Goal: Task Accomplishment & Management: Use online tool/utility

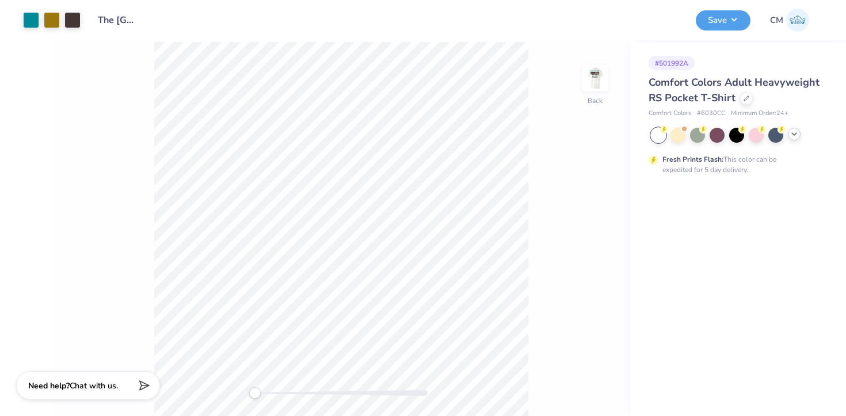
click at [792, 135] on icon at bounding box center [793, 133] width 9 height 9
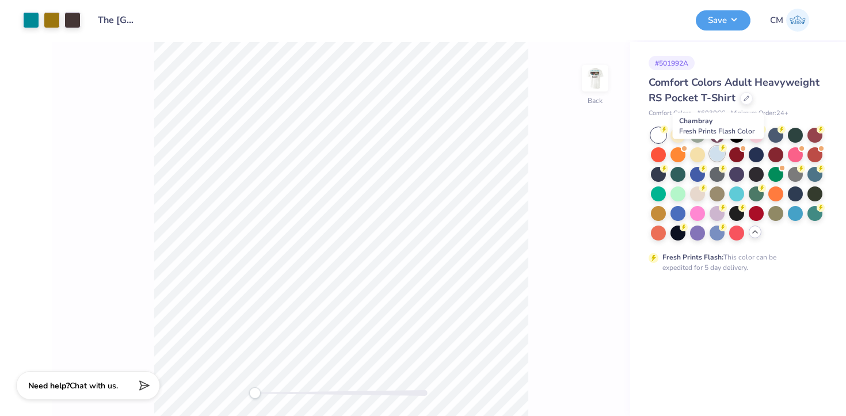
click at [713, 154] on div at bounding box center [716, 153] width 15 height 15
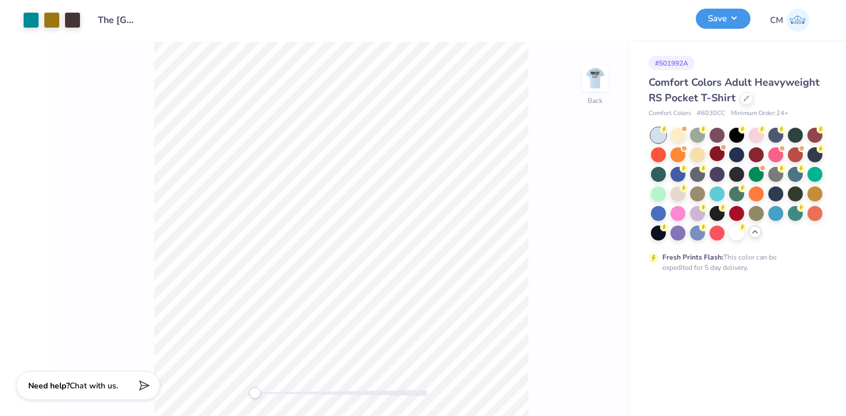
click at [727, 18] on button "Save" at bounding box center [723, 19] width 55 height 20
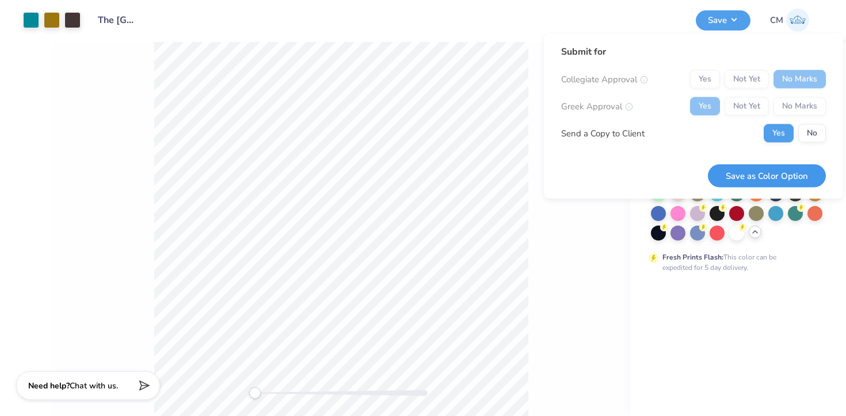
click at [739, 171] on button "Save as Color Option" at bounding box center [767, 176] width 118 height 24
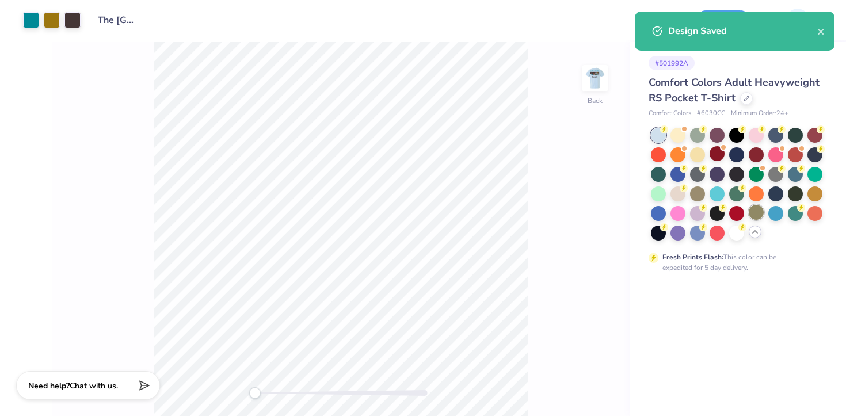
click at [758, 213] on div at bounding box center [756, 212] width 15 height 15
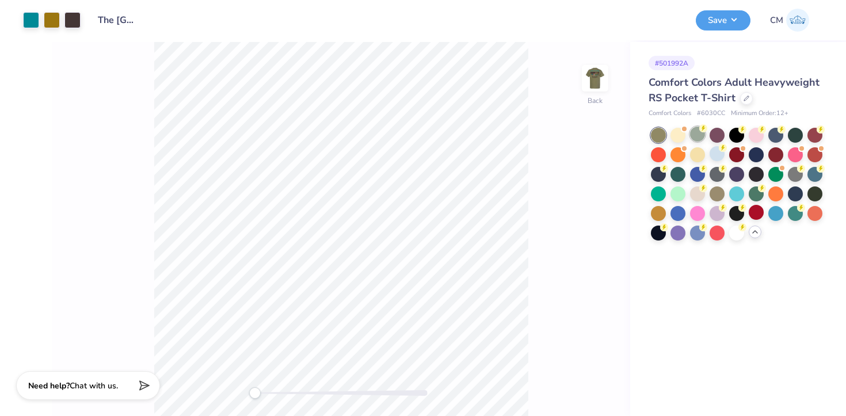
click at [696, 137] on div at bounding box center [697, 134] width 15 height 15
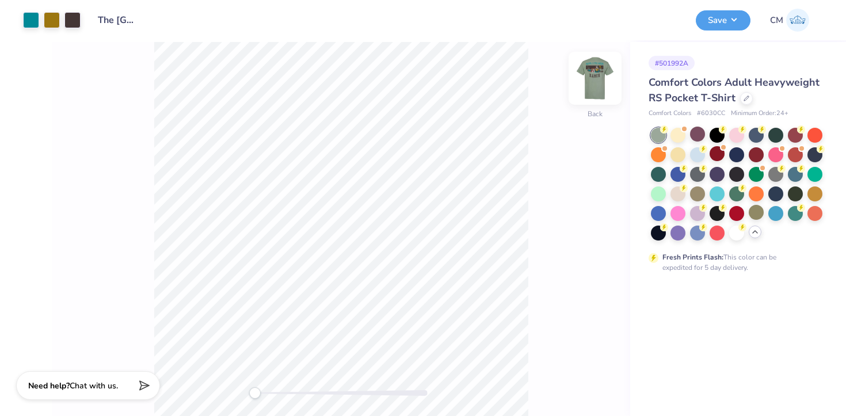
click at [588, 81] on img at bounding box center [595, 78] width 46 height 46
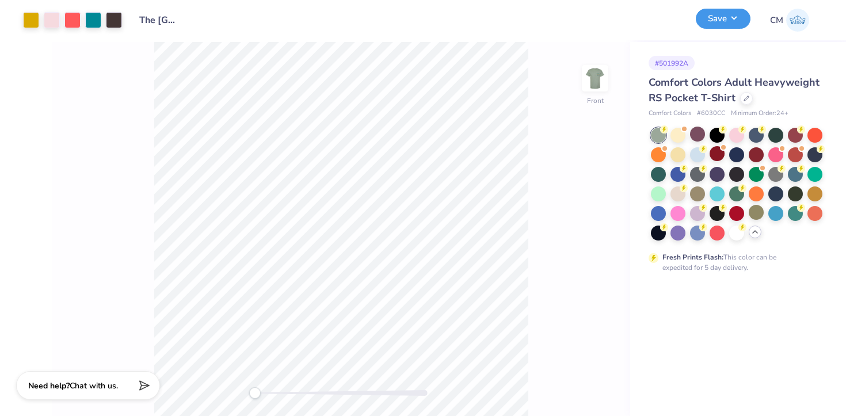
click at [731, 18] on button "Save" at bounding box center [723, 19] width 55 height 20
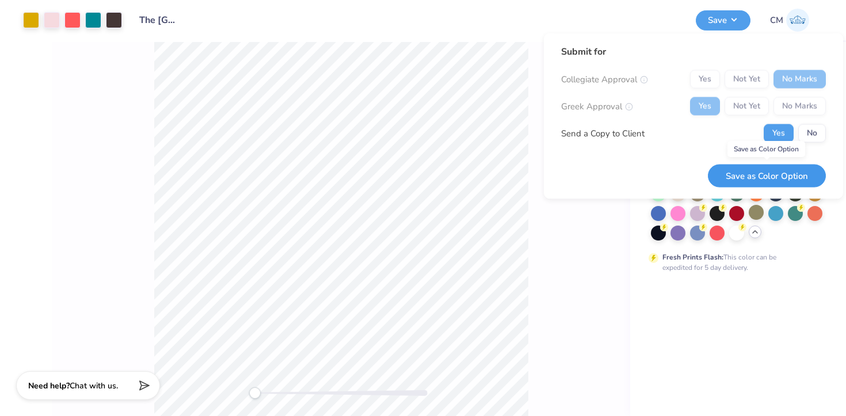
click at [744, 180] on button "Save as Color Option" at bounding box center [767, 176] width 118 height 24
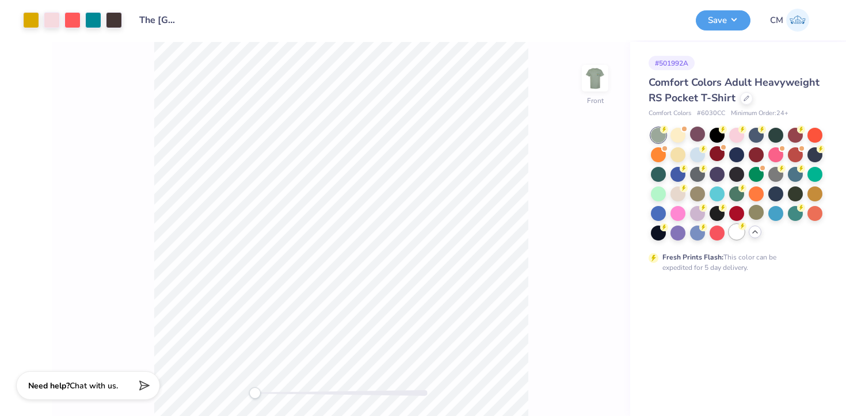
click at [739, 230] on div at bounding box center [736, 231] width 15 height 15
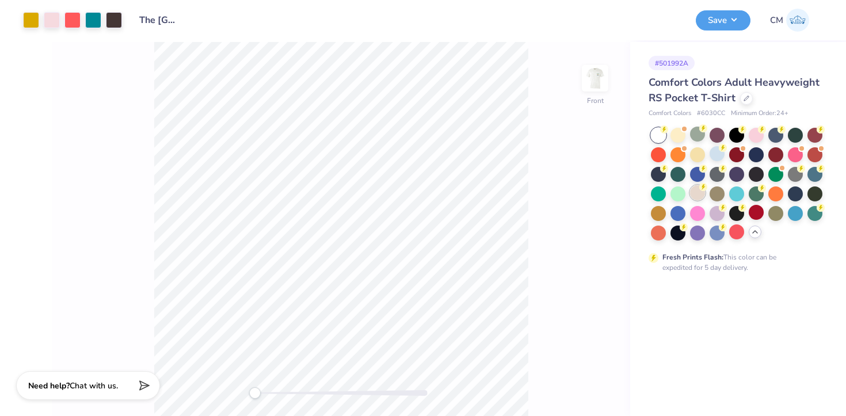
click at [703, 187] on icon at bounding box center [703, 187] width 4 height 6
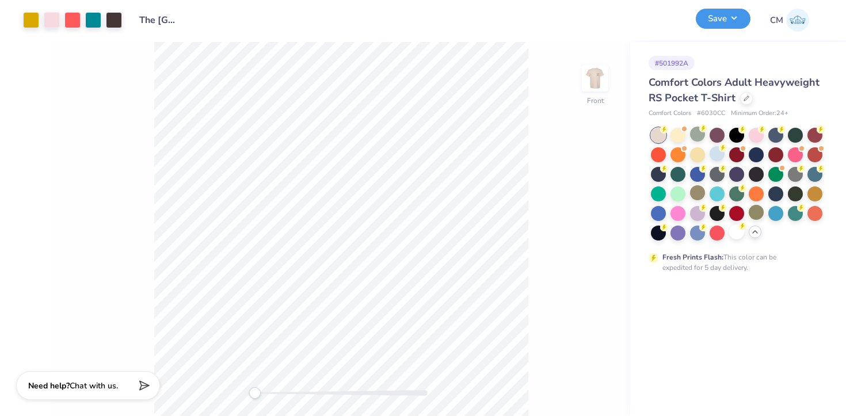
click at [718, 22] on button "Save" at bounding box center [723, 19] width 55 height 20
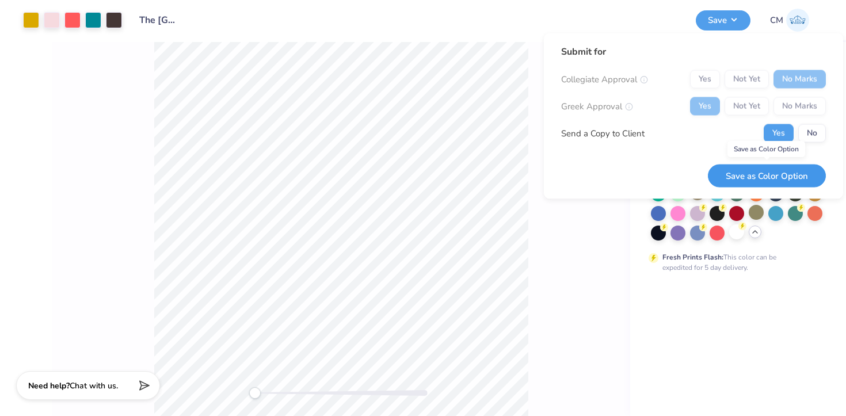
click at [731, 182] on button "Save as Color Option" at bounding box center [767, 176] width 118 height 24
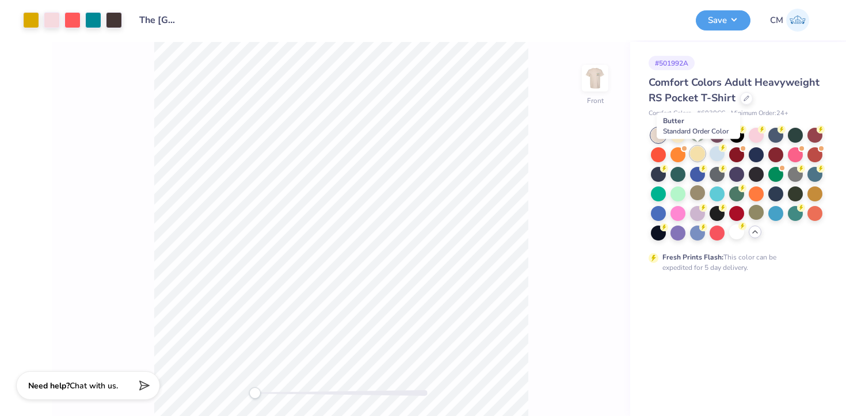
click at [694, 150] on div at bounding box center [697, 153] width 15 height 15
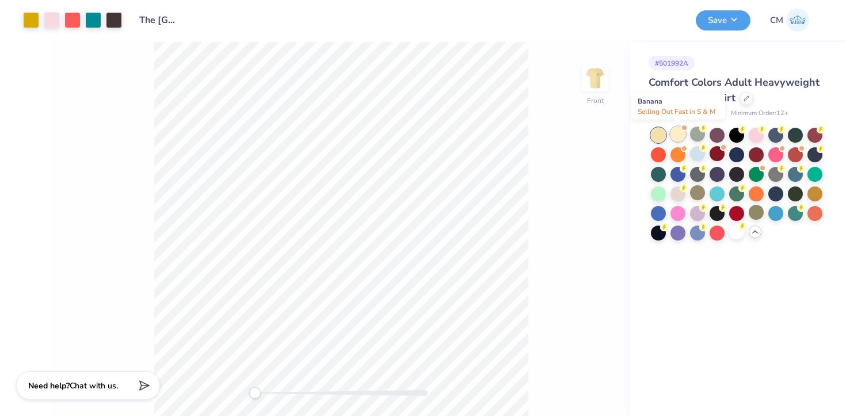
click at [677, 129] on div at bounding box center [677, 134] width 15 height 15
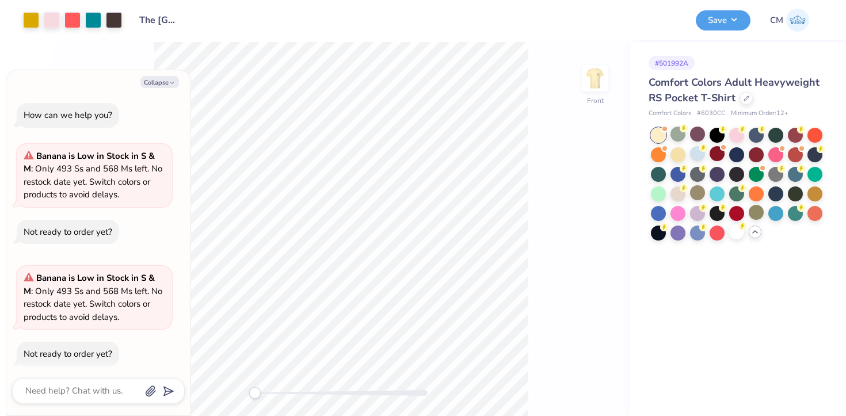
scroll to position [9, 0]
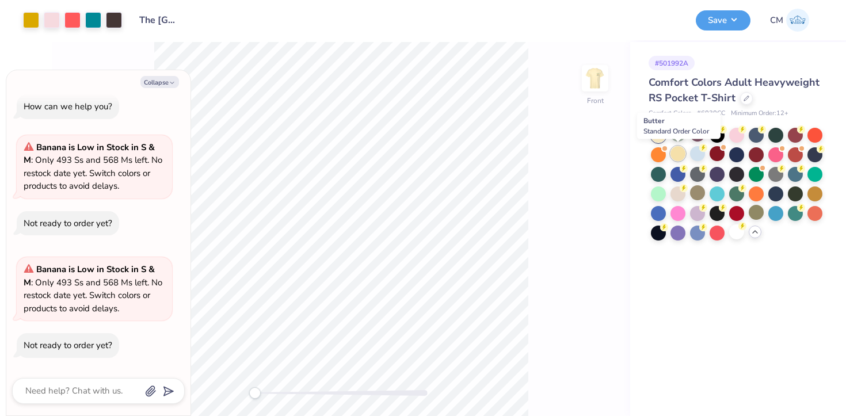
click at [677, 154] on div at bounding box center [677, 153] width 15 height 15
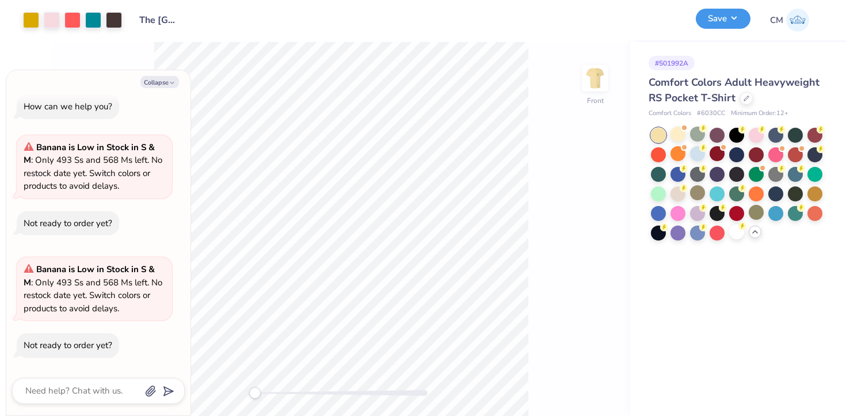
click at [731, 20] on button "Save" at bounding box center [723, 19] width 55 height 20
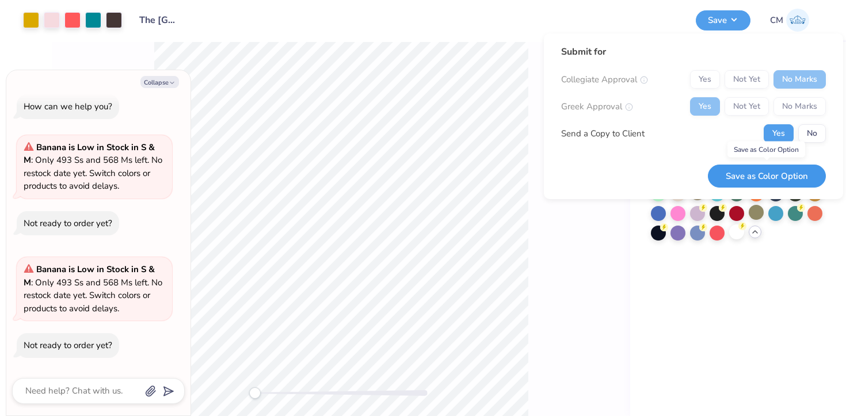
click at [736, 174] on button "Save as Color Option" at bounding box center [767, 177] width 118 height 24
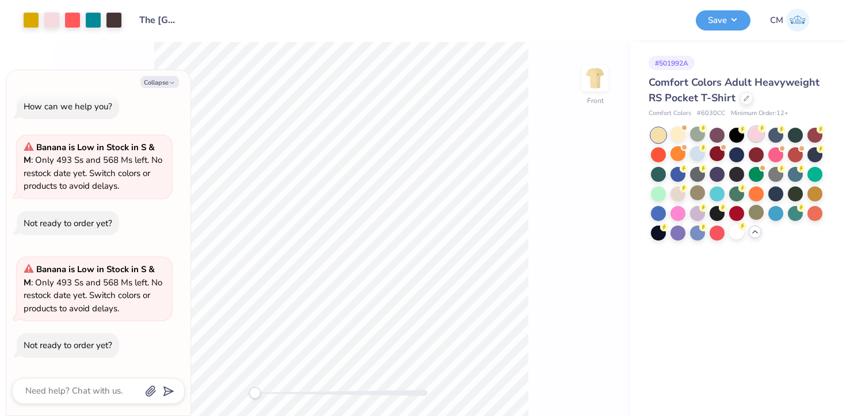
click at [754, 134] on div at bounding box center [756, 134] width 15 height 15
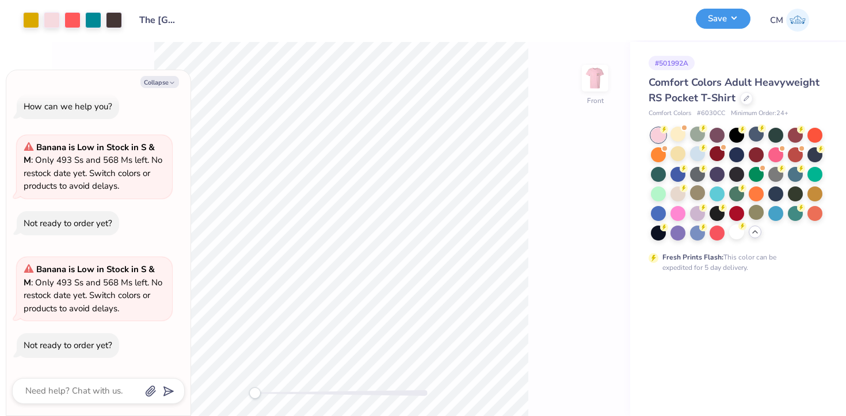
click at [719, 18] on button "Save" at bounding box center [723, 19] width 55 height 20
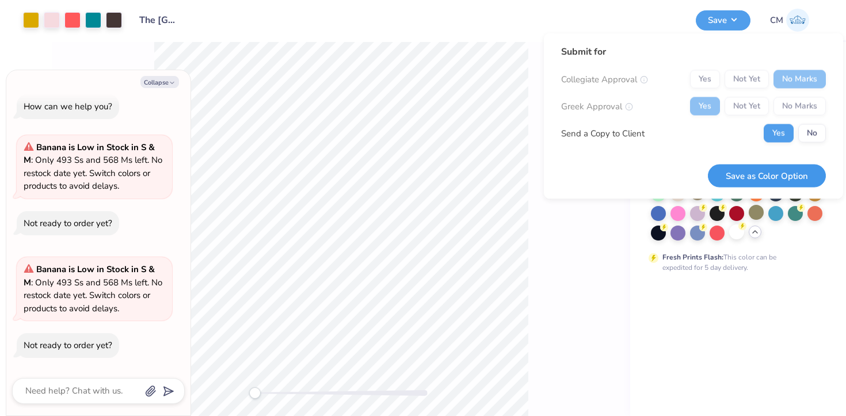
click at [735, 178] on button "Save as Color Option" at bounding box center [767, 176] width 118 height 24
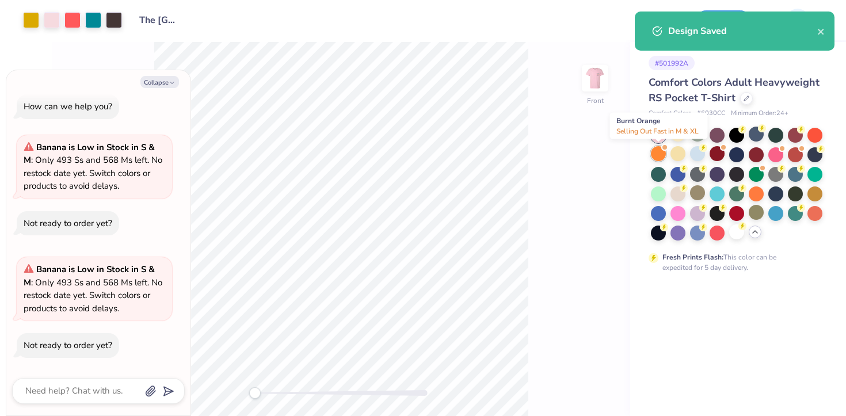
click at [658, 152] on div at bounding box center [658, 153] width 15 height 15
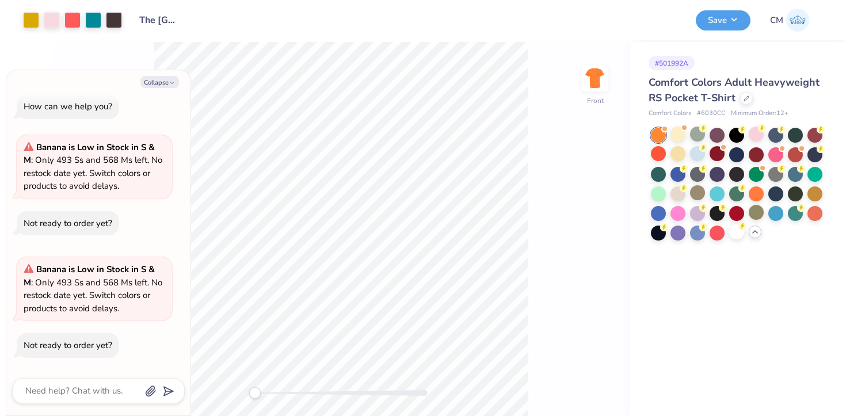
scroll to position [131, 0]
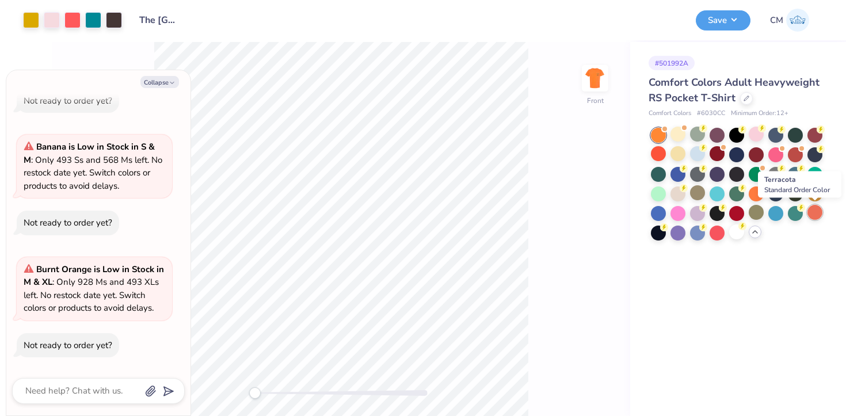
click at [818, 211] on div at bounding box center [814, 212] width 15 height 15
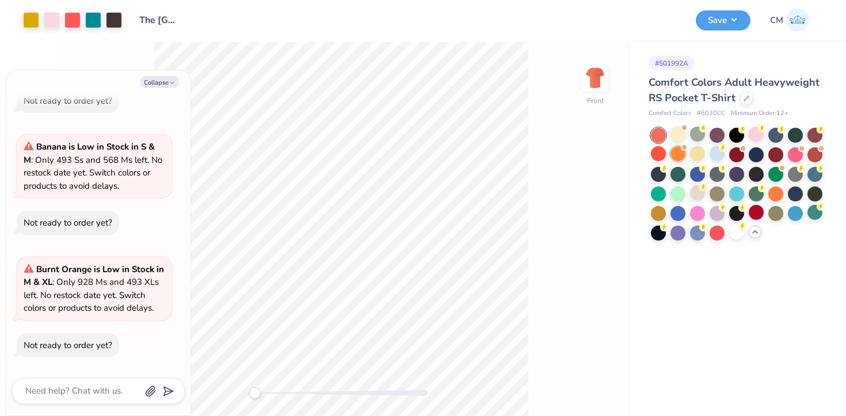
click at [677, 152] on div at bounding box center [677, 153] width 15 height 15
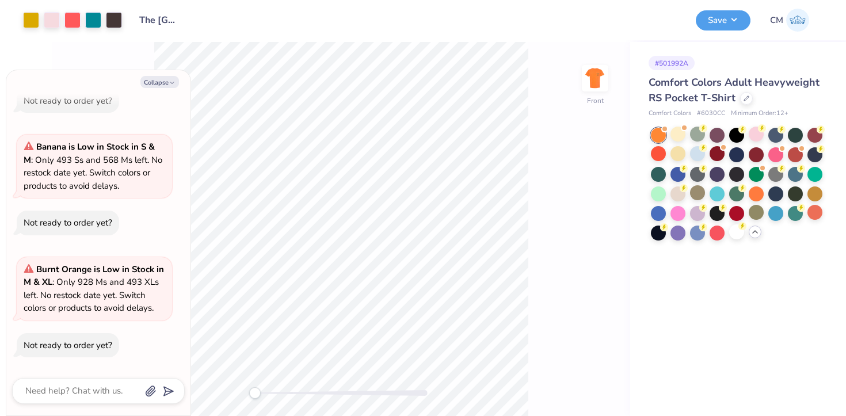
scroll to position [253, 0]
click at [816, 205] on div at bounding box center [814, 212] width 15 height 15
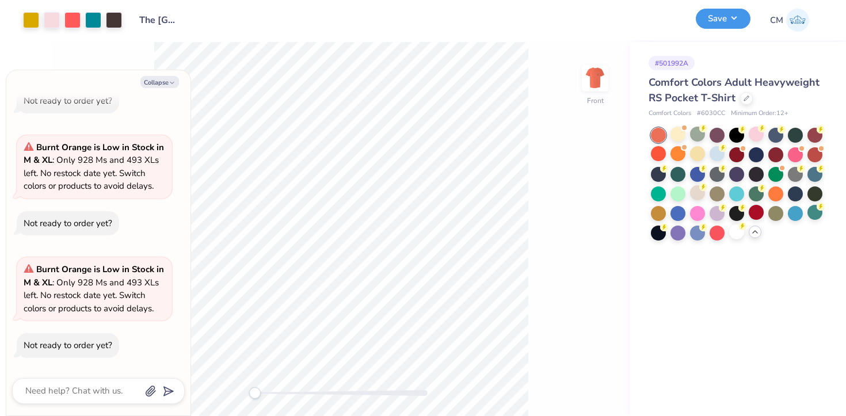
click at [727, 25] on button "Save" at bounding box center [723, 19] width 55 height 20
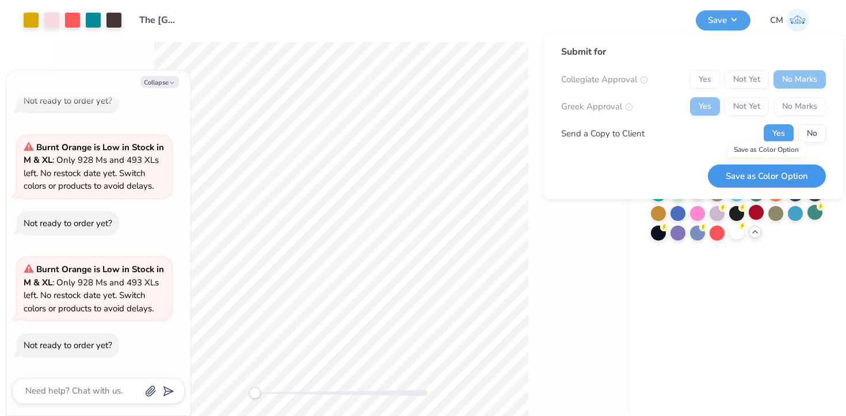
click at [741, 177] on button "Save as Color Option" at bounding box center [767, 177] width 118 height 24
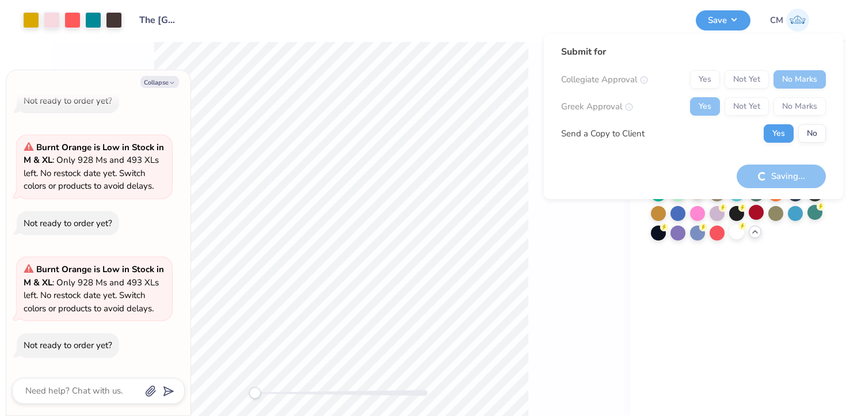
type textarea "x"
